Goal: Task Accomplishment & Management: Manage account settings

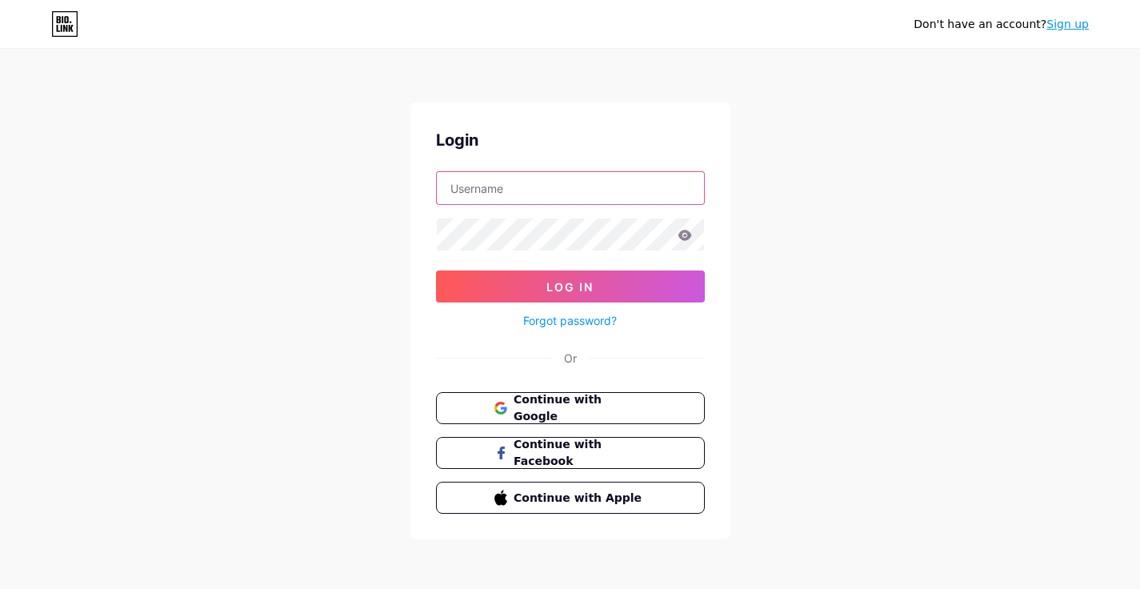
click at [526, 179] on input "text" at bounding box center [570, 188] width 267 height 32
type input "carrarabathrooms"
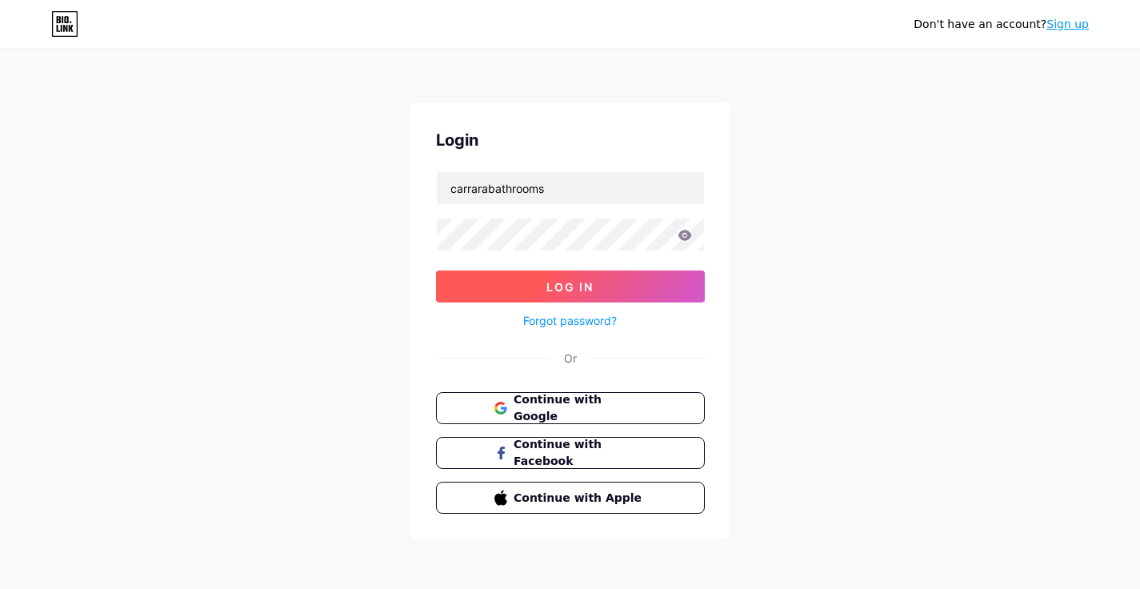
click at [602, 278] on button "Log In" at bounding box center [570, 286] width 269 height 32
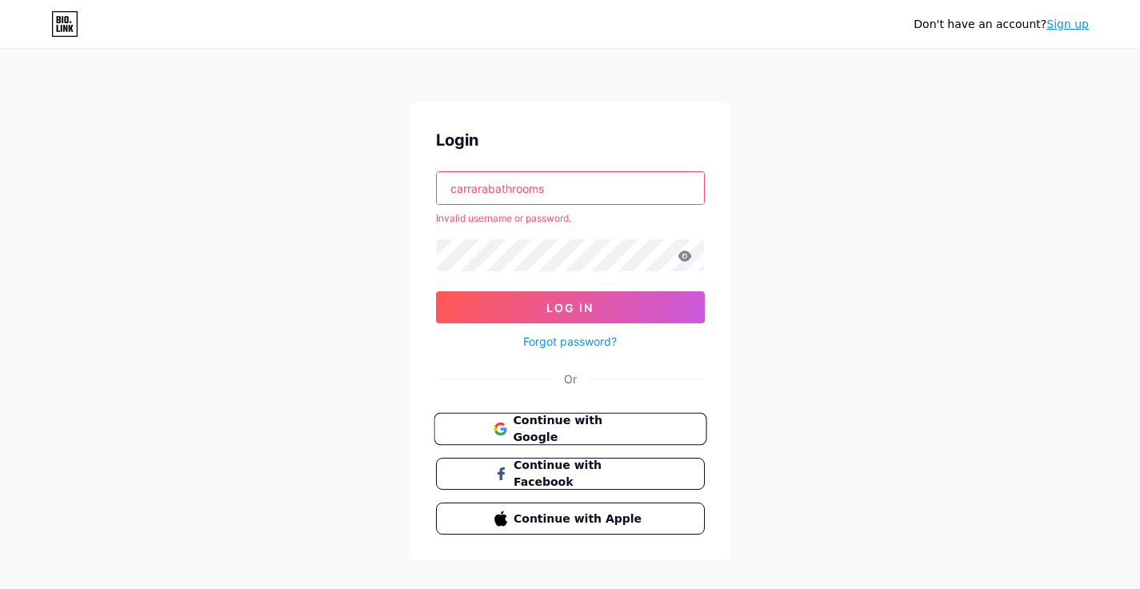
click at [565, 438] on button "Continue with Google" at bounding box center [570, 429] width 273 height 33
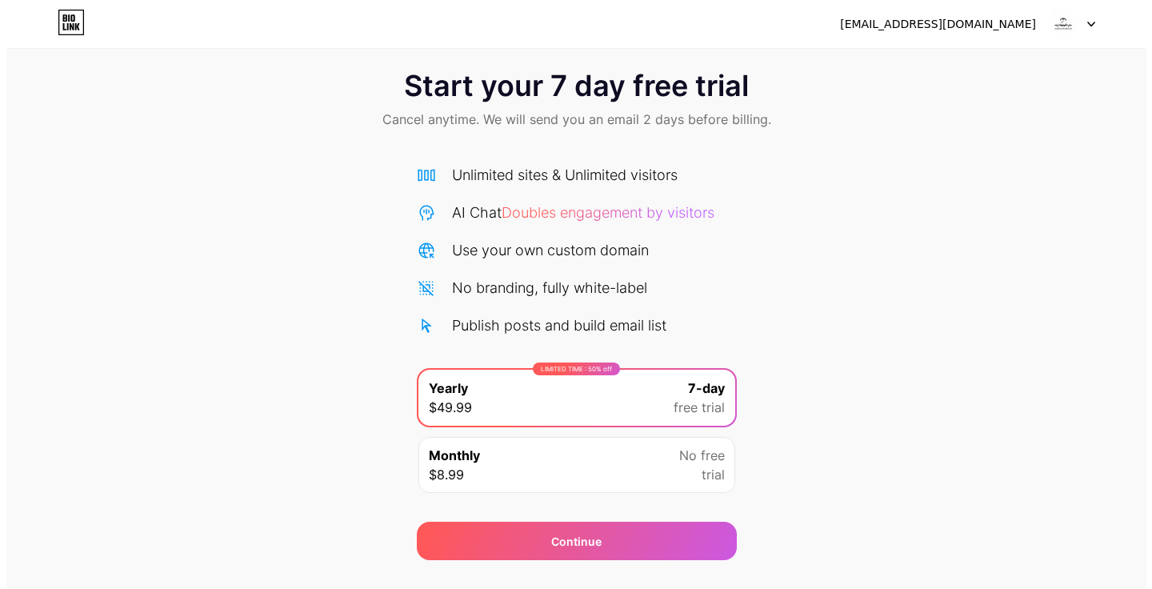
scroll to position [55, 0]
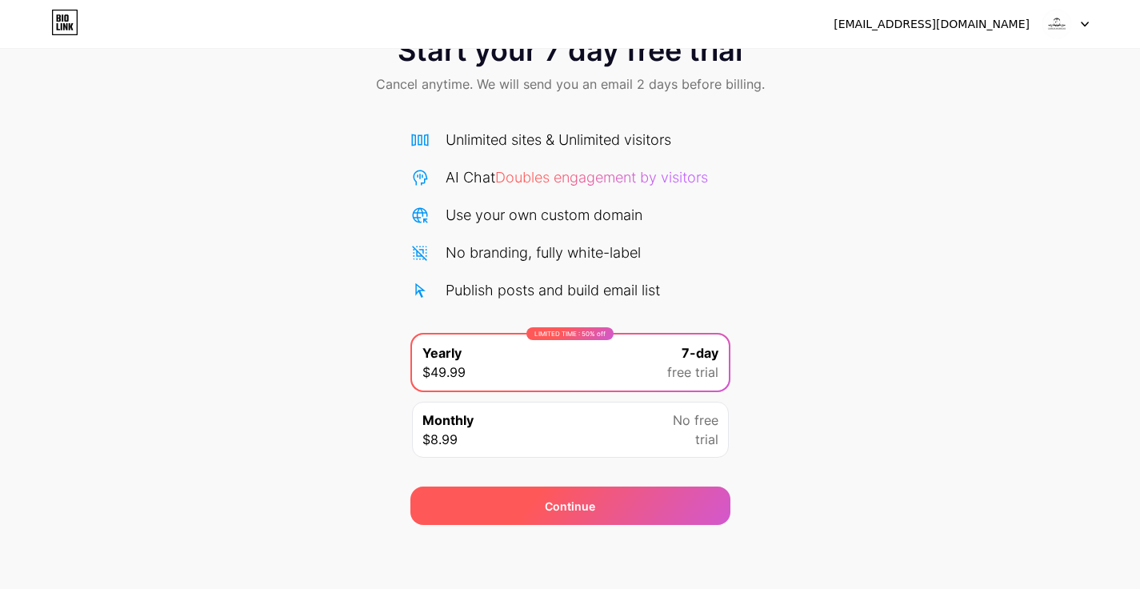
click at [516, 510] on div "Continue" at bounding box center [570, 505] width 320 height 38
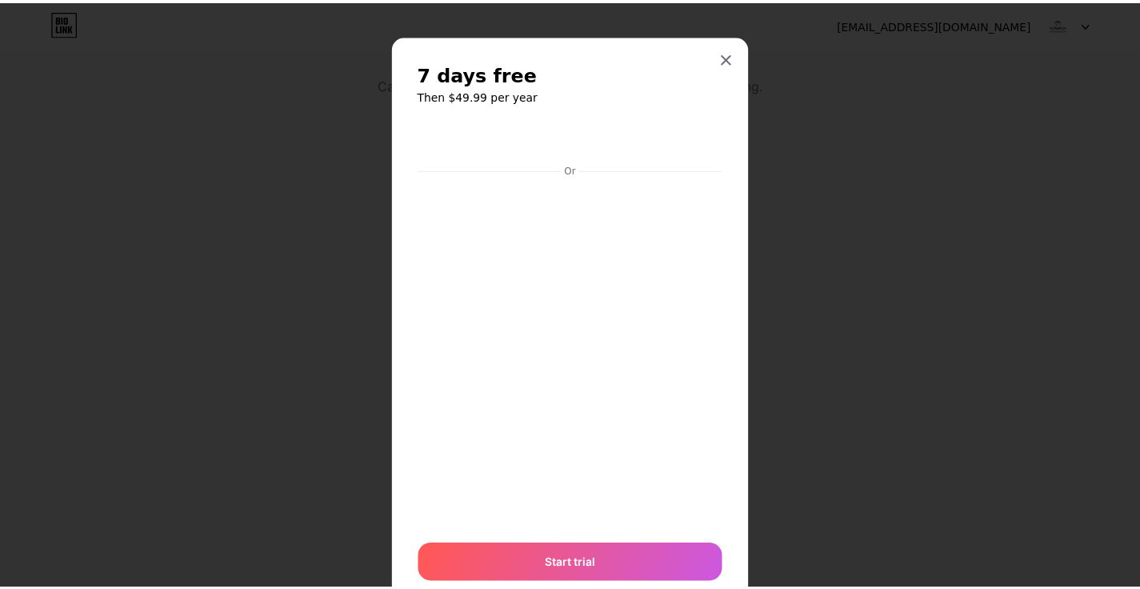
scroll to position [56, 0]
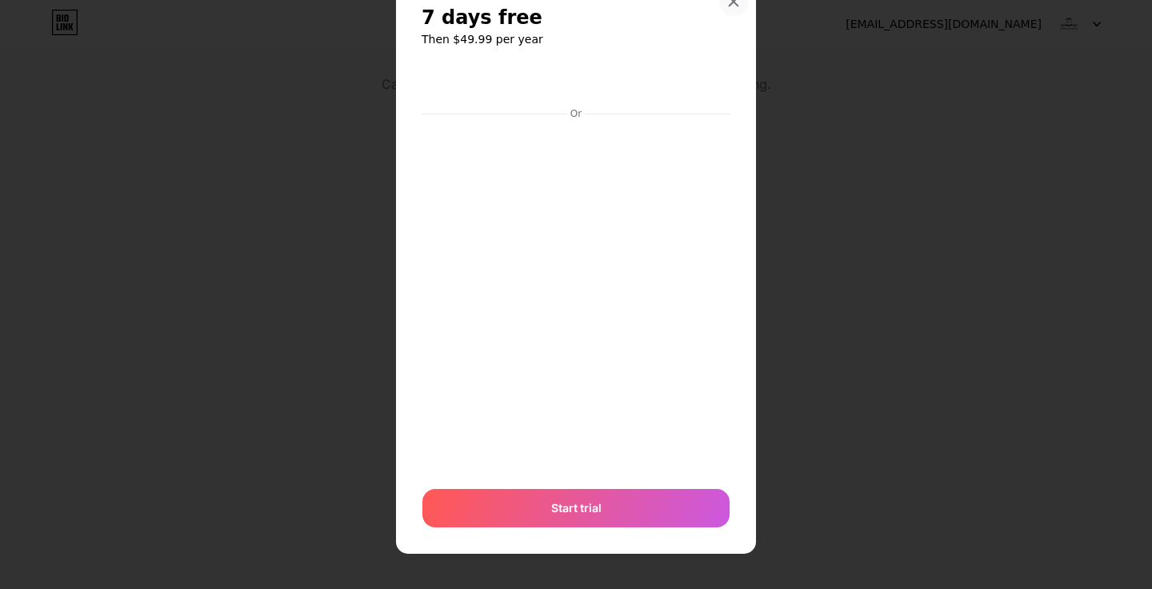
click at [727, 2] on icon at bounding box center [733, 1] width 13 height 13
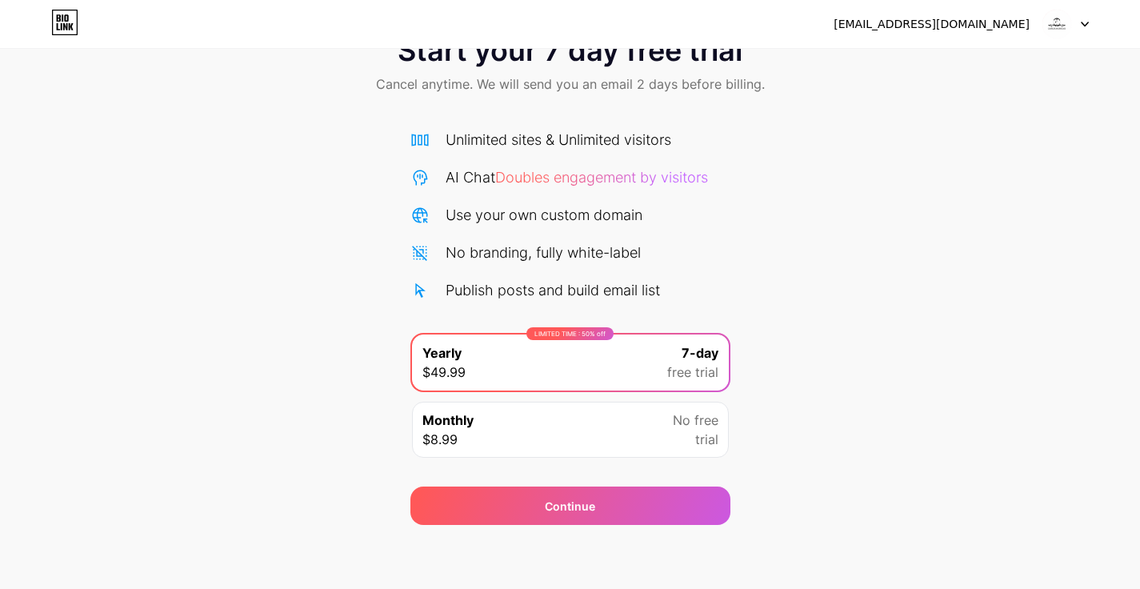
click at [1069, 26] on img at bounding box center [1056, 24] width 30 height 30
click at [921, 63] on li "Logout" at bounding box center [988, 65] width 198 height 43
